Goal: Check status: Check status

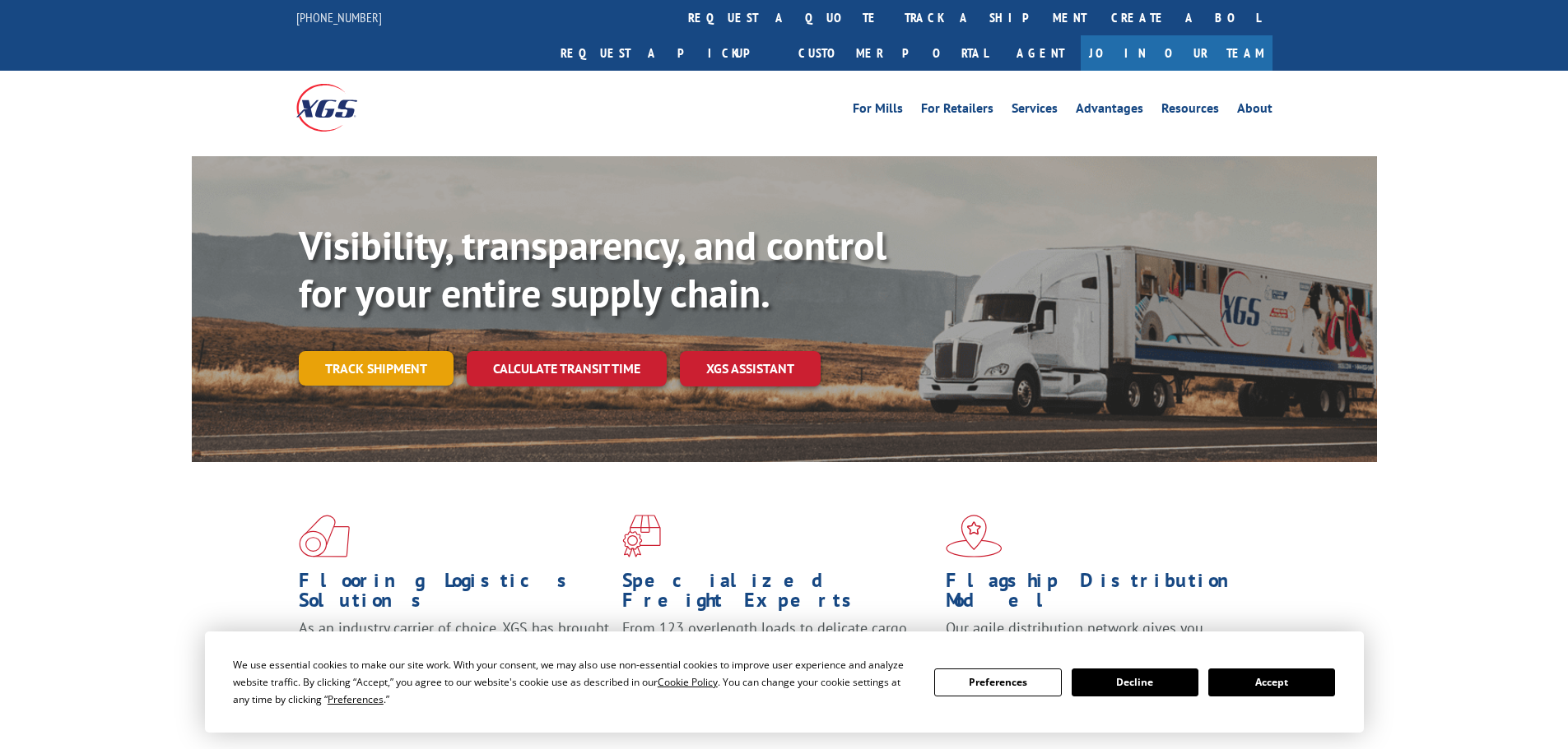
click at [358, 352] on link "Track shipment" at bounding box center [376, 369] width 155 height 34
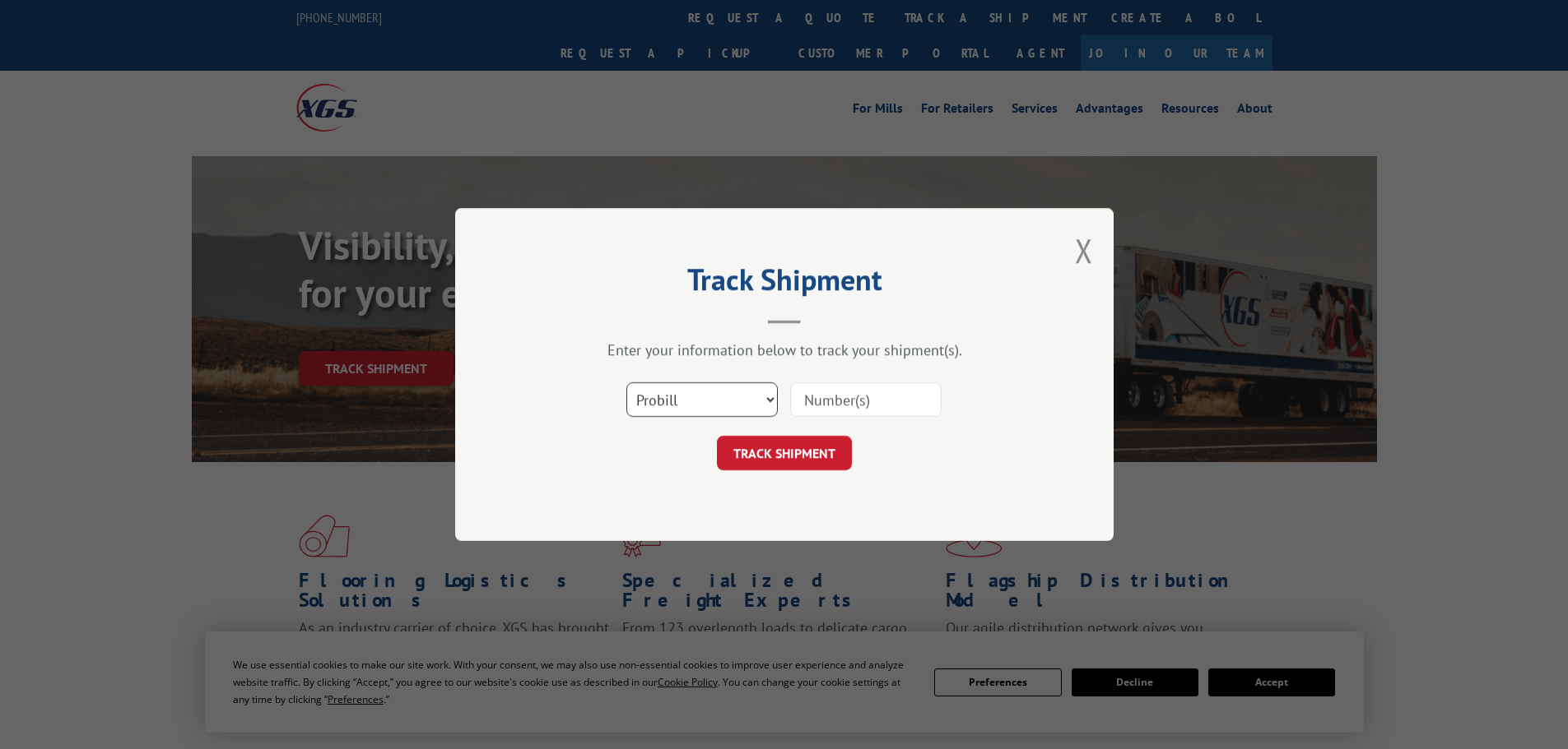
click at [648, 400] on select "Select category... Probill BOL PO" at bounding box center [702, 399] width 151 height 34
select select "bol"
click at [627, 382] on select "Select category... Probill BOL PO" at bounding box center [702, 399] width 151 height 34
click at [842, 405] on input at bounding box center [866, 399] width 151 height 34
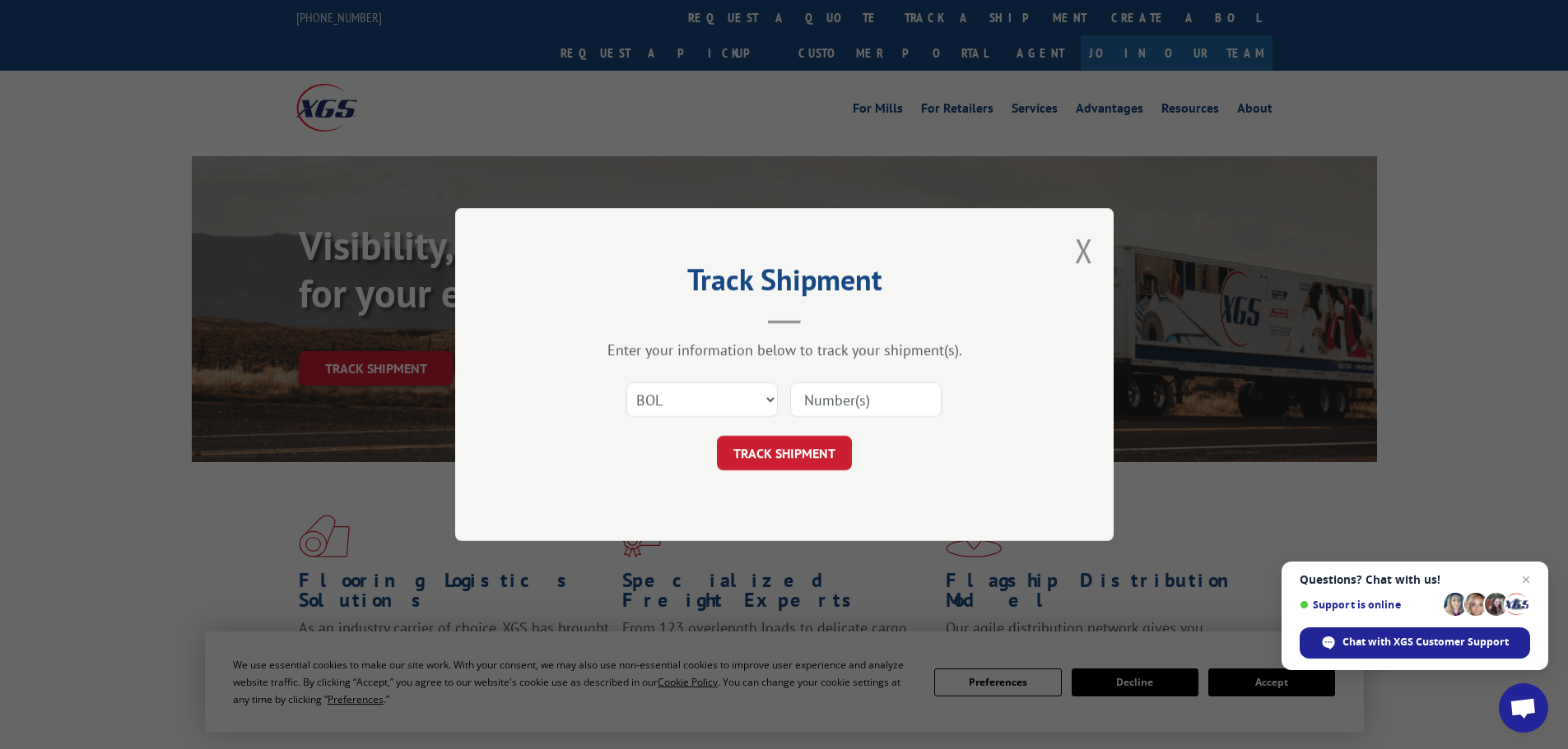
paste input "451816"
type input "451816"
click at [820, 450] on button "TRACK SHIPMENT" at bounding box center [784, 453] width 135 height 34
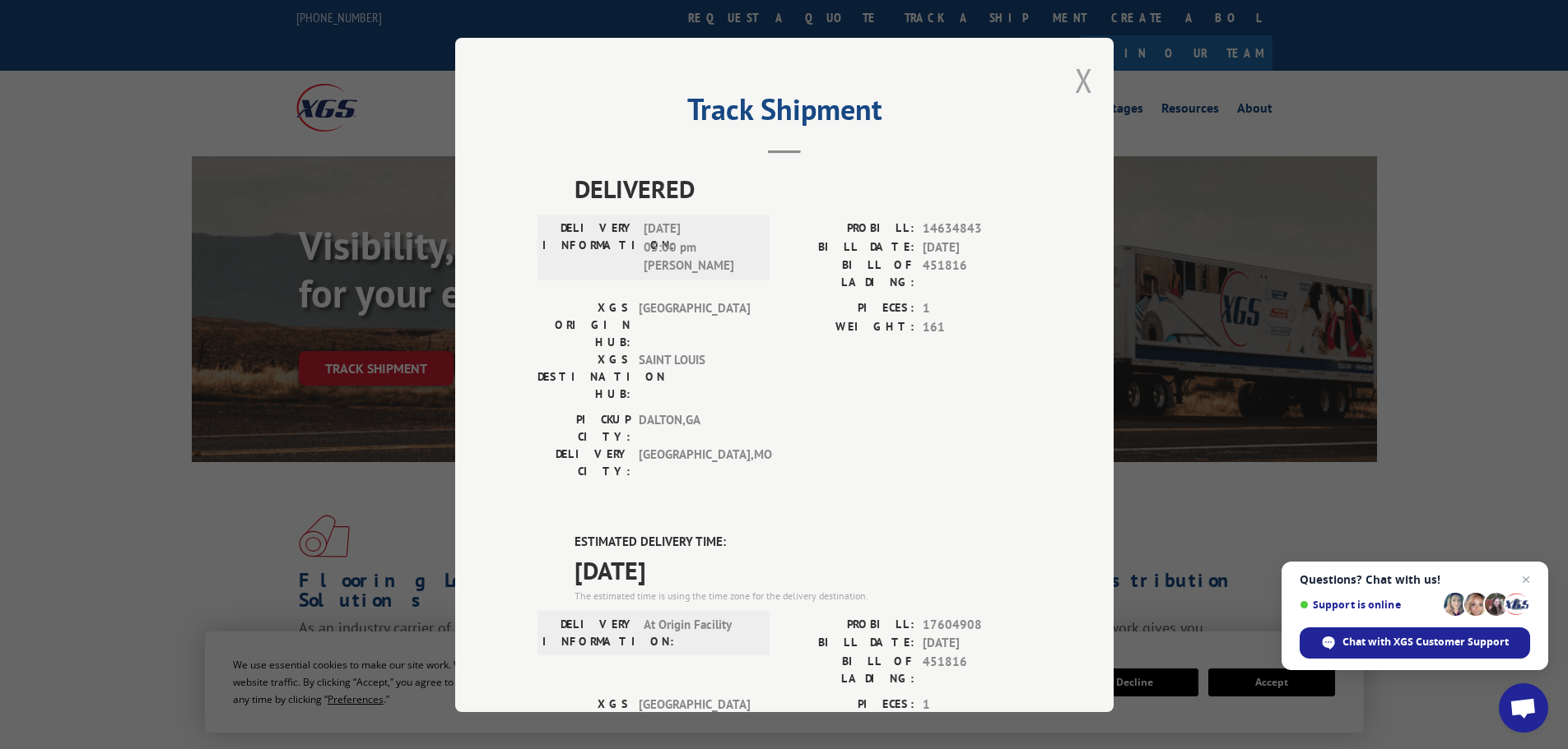
click at [1078, 80] on button "Close modal" at bounding box center [1084, 80] width 18 height 43
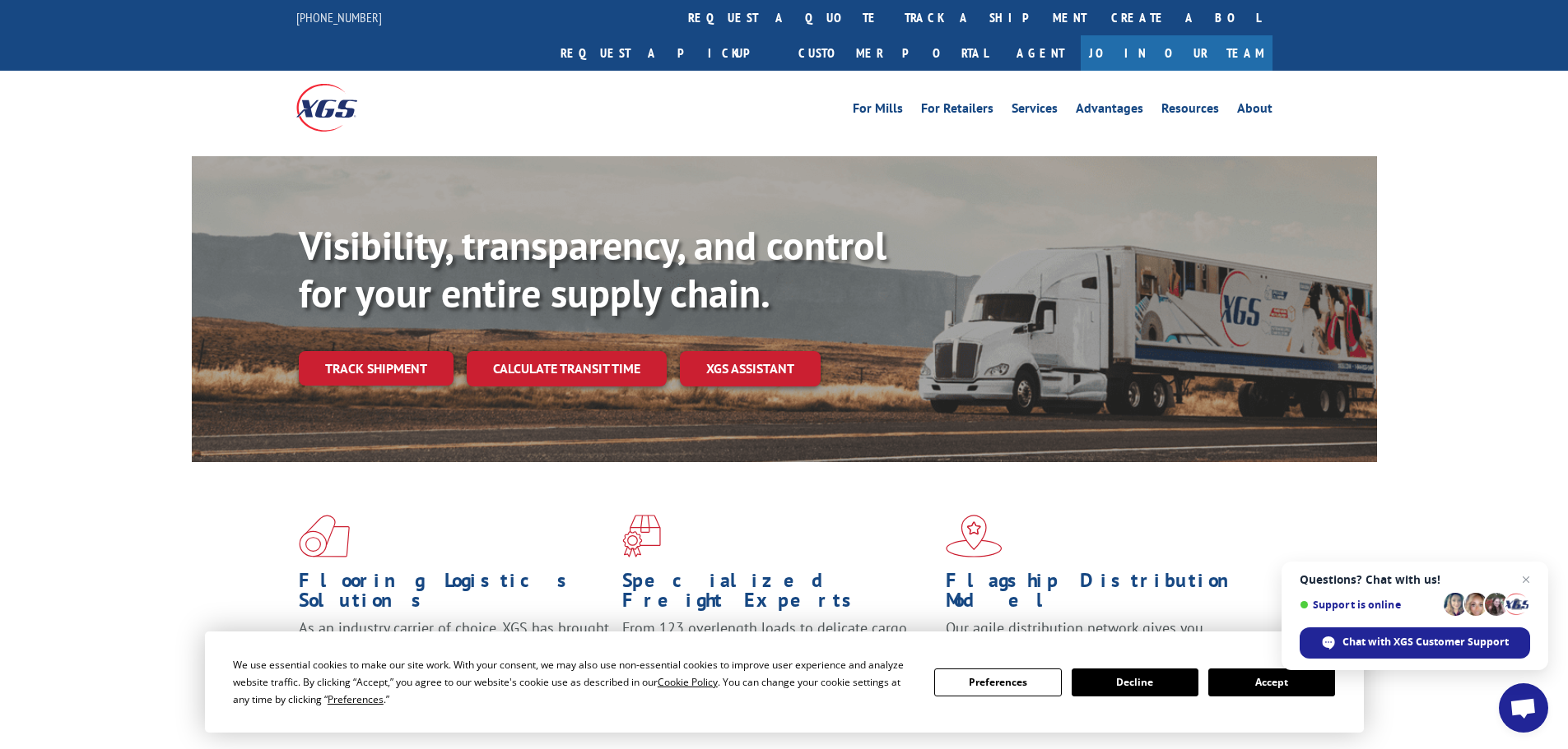
click at [381, 352] on link "Track shipment" at bounding box center [376, 369] width 155 height 34
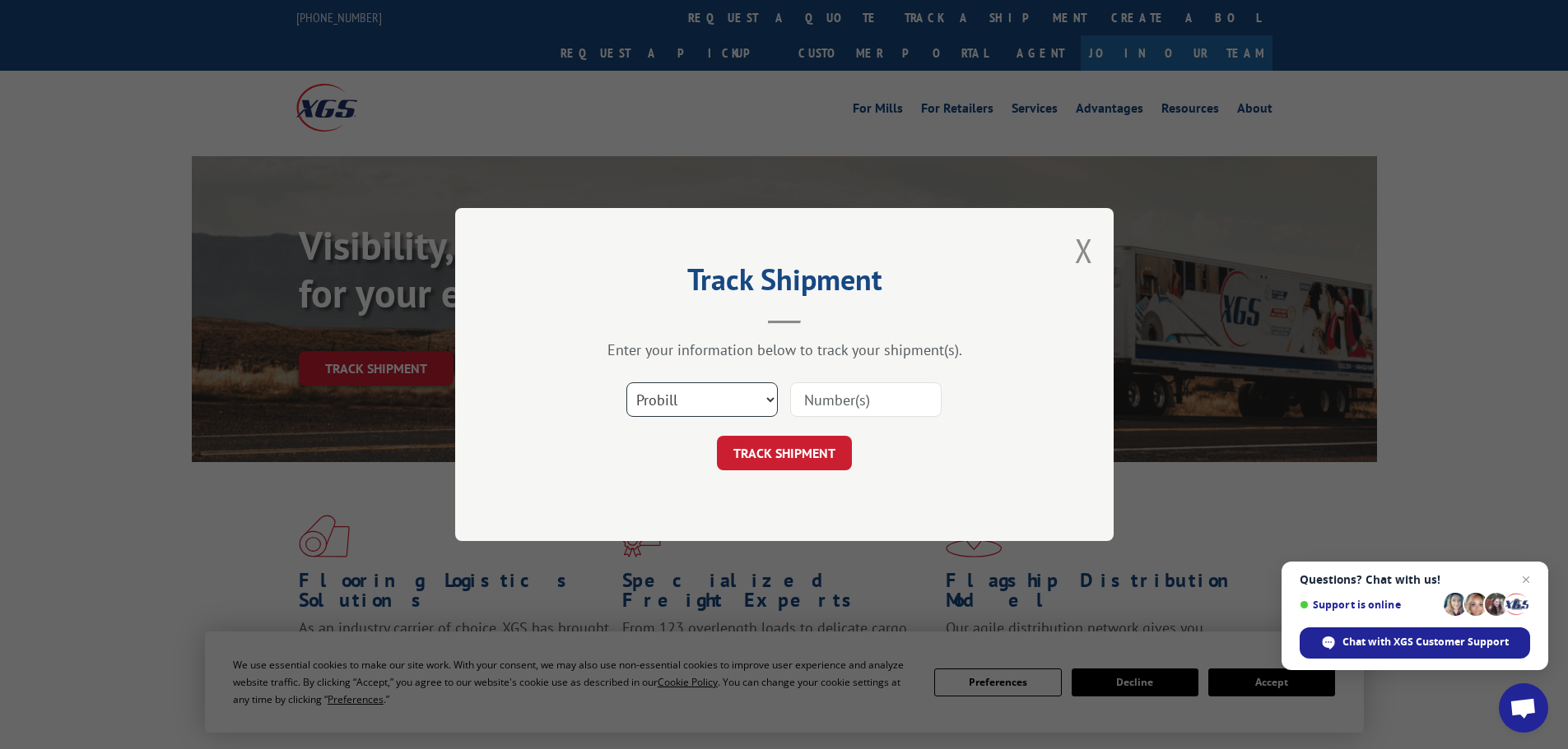
click at [704, 410] on select "Select category... Probill BOL PO" at bounding box center [702, 399] width 151 height 34
select select "bol"
click at [627, 382] on select "Select category... Probill BOL PO" at bounding box center [702, 399] width 151 height 34
paste input "451815"
type input "451815"
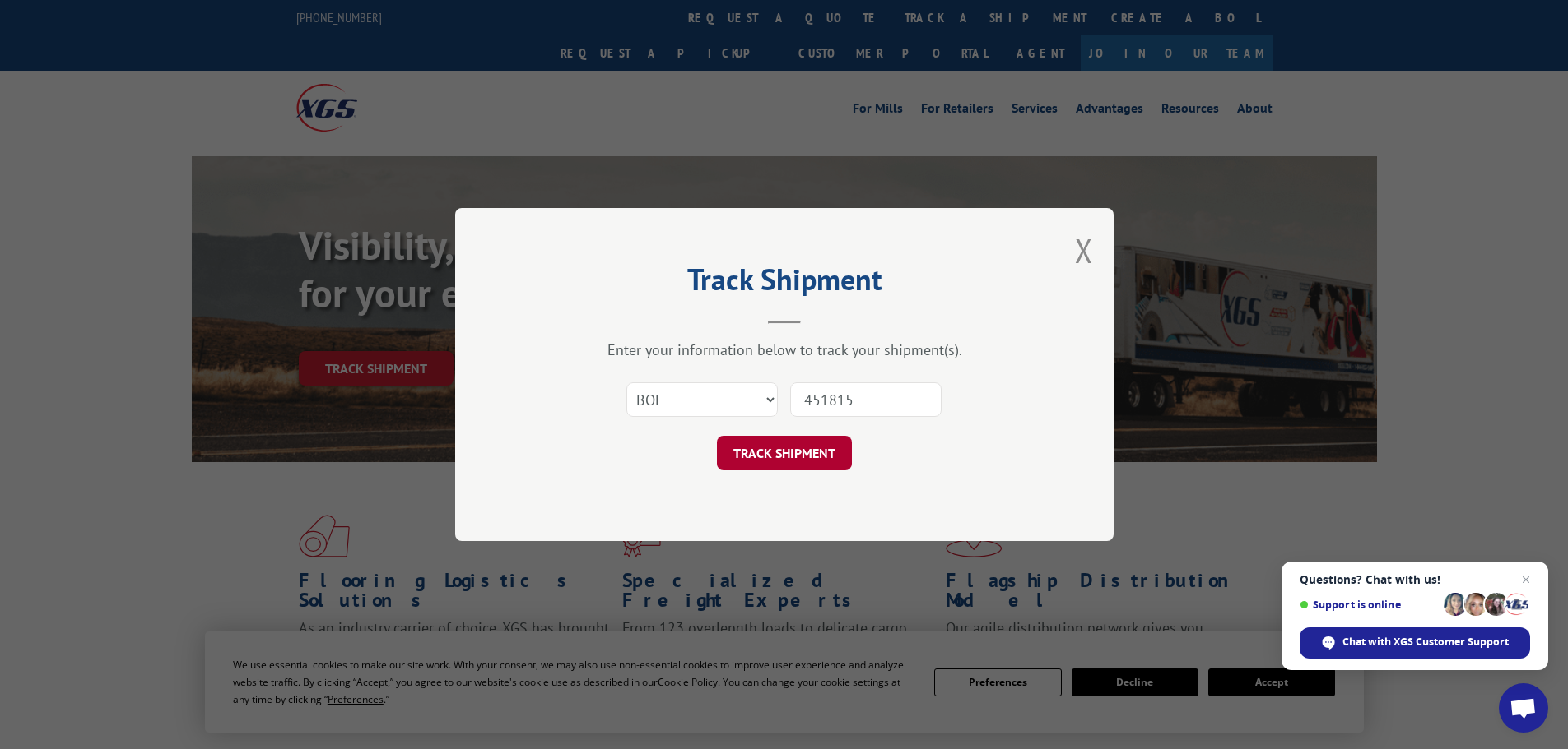
click at [801, 457] on button "TRACK SHIPMENT" at bounding box center [784, 453] width 135 height 34
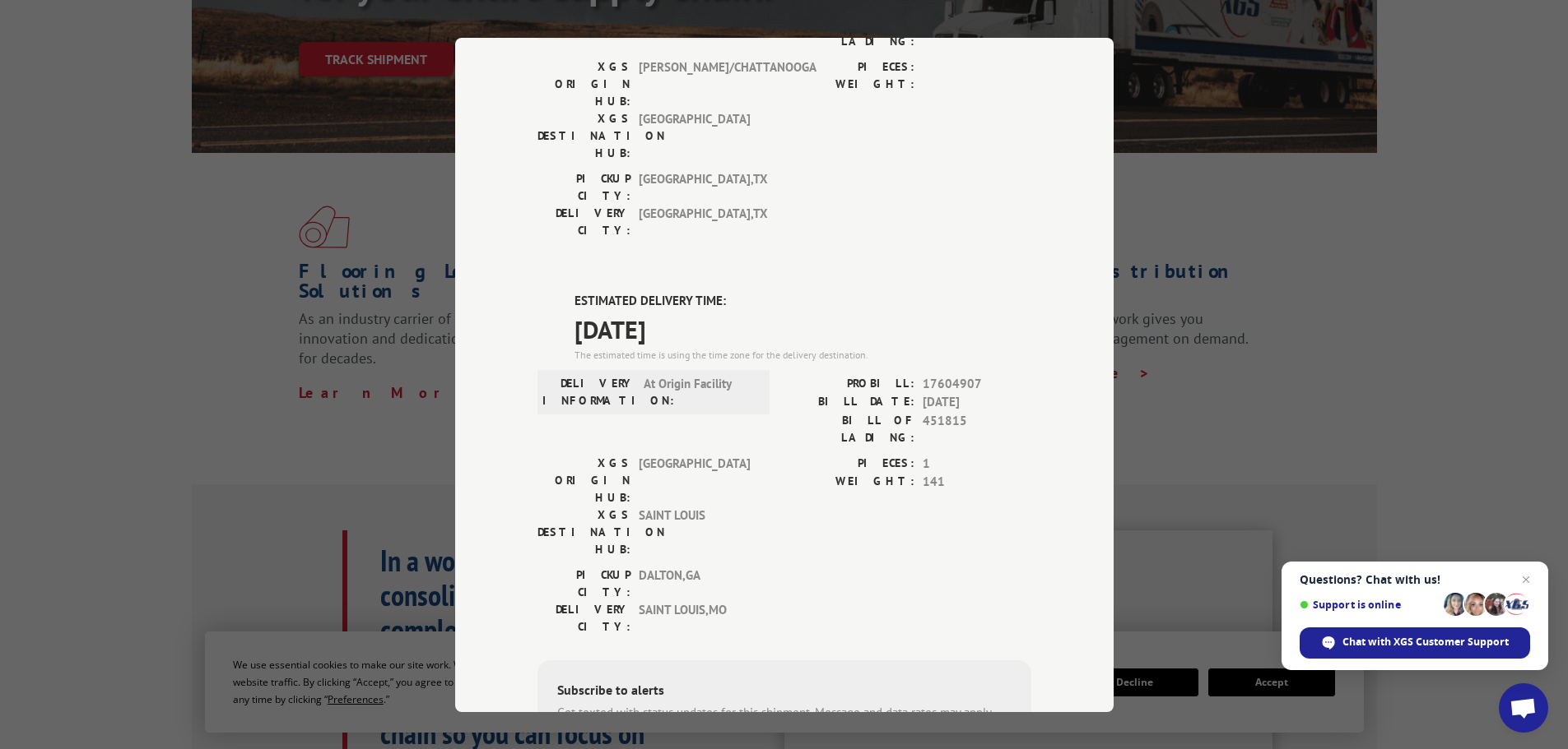
scroll to position [329, 0]
